Goal: Task Accomplishment & Management: Complete application form

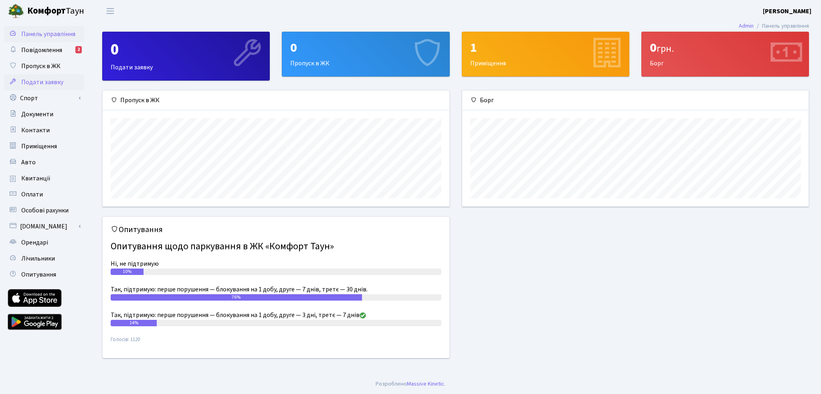
scroll to position [115, 346]
click at [52, 69] on span "Пропуск в ЖК" at bounding box center [40, 66] width 39 height 9
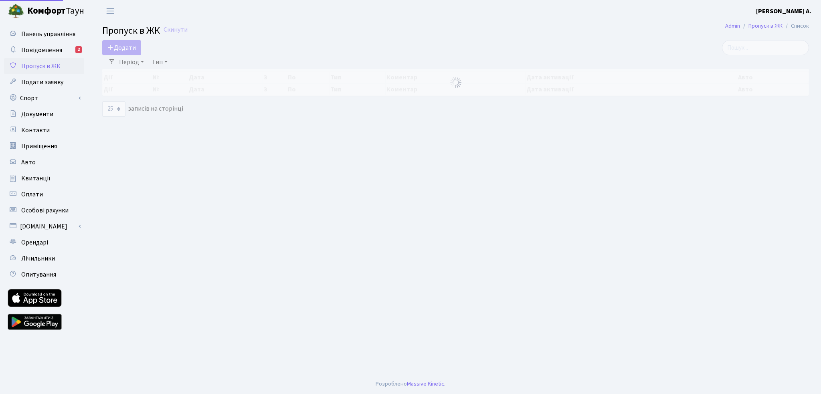
select select "25"
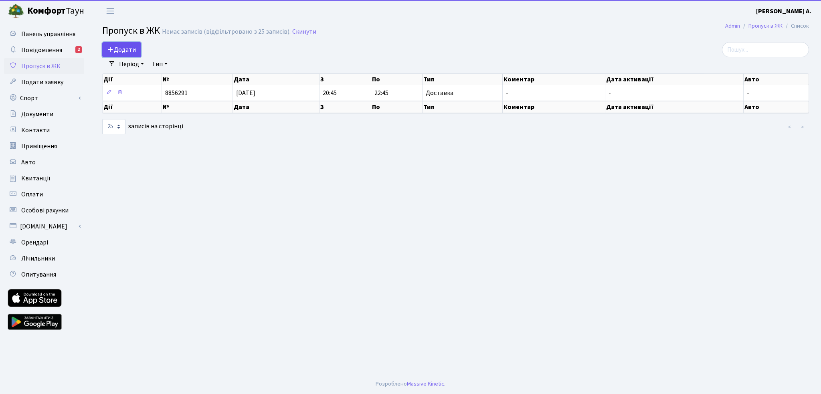
click at [119, 46] on span "Додати" at bounding box center [121, 49] width 28 height 9
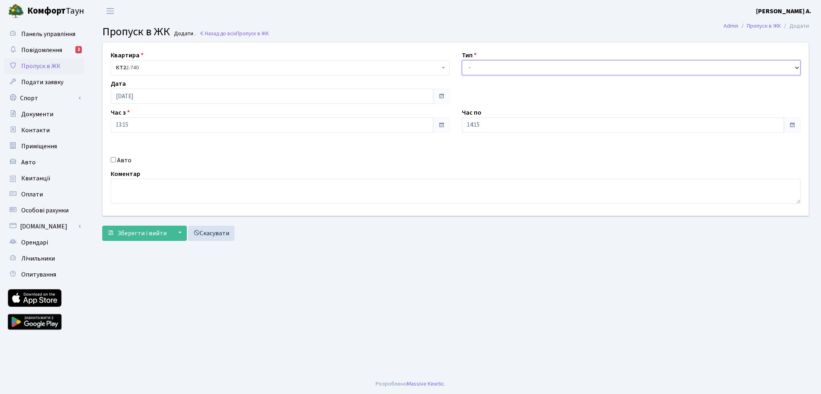
click at [498, 71] on select "- Доставка Таксі Гості Сервіс" at bounding box center [631, 67] width 339 height 15
select select "1"
click at [462, 60] on select "- Доставка Таксі Гості Сервіс" at bounding box center [631, 67] width 339 height 15
click at [148, 230] on span "Зберегти і вийти" at bounding box center [141, 233] width 49 height 9
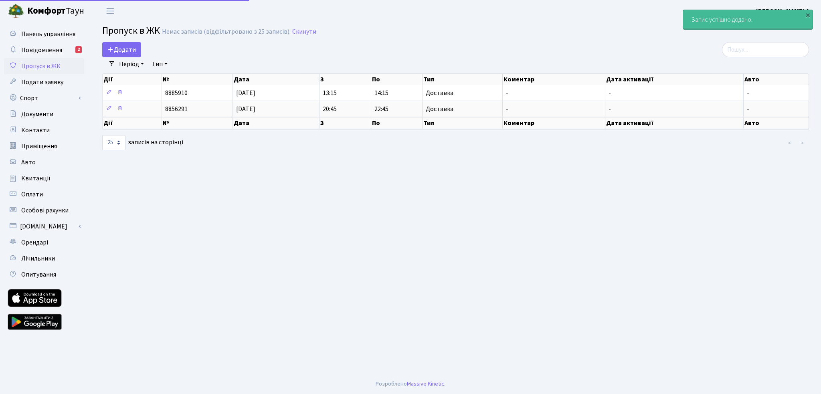
select select "25"
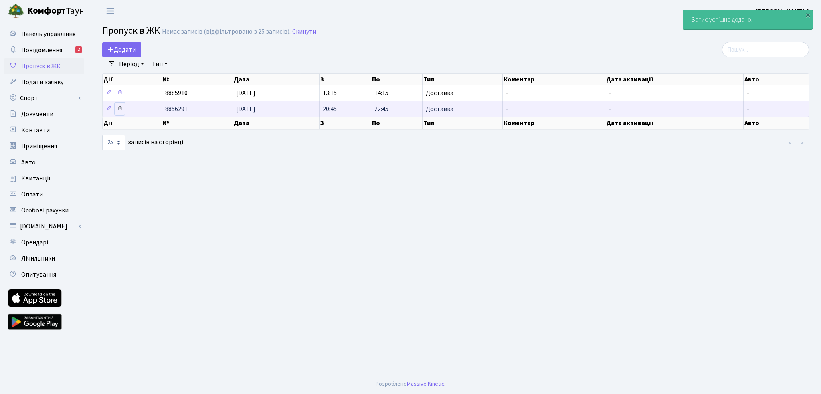
click at [121, 107] on icon at bounding box center [120, 108] width 6 height 6
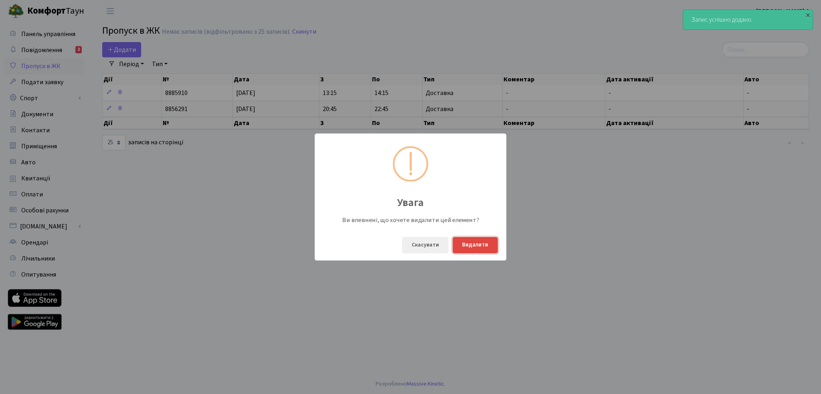
click at [468, 243] on button "Видалити" at bounding box center [475, 245] width 45 height 16
